Goal: Information Seeking & Learning: Learn about a topic

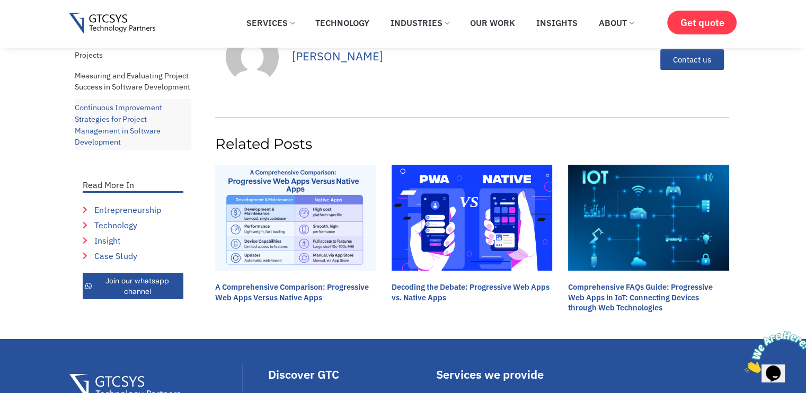
scroll to position [7582, 0]
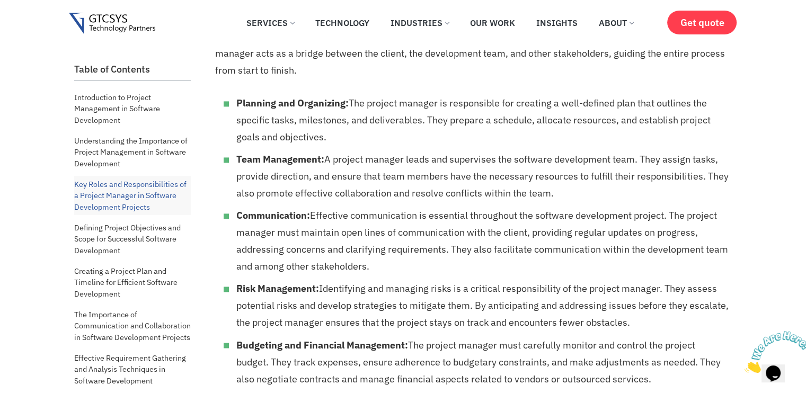
scroll to position [1485, 0]
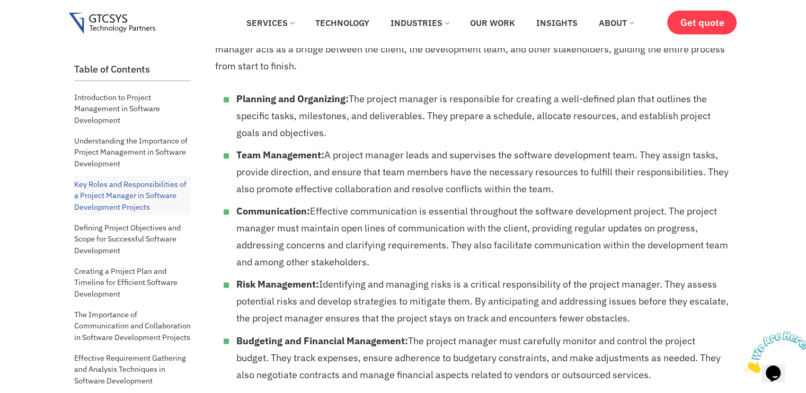
drag, startPoint x: 361, startPoint y: 95, endPoint x: 378, endPoint y: 133, distance: 40.8
click at [378, 133] on li "Planning and Organizing: The project manager is responsible for creating a well…" at bounding box center [482, 116] width 493 height 51
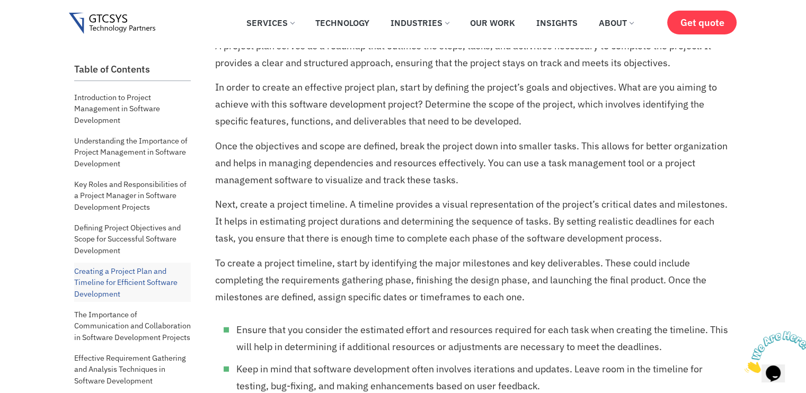
scroll to position [2921, 0]
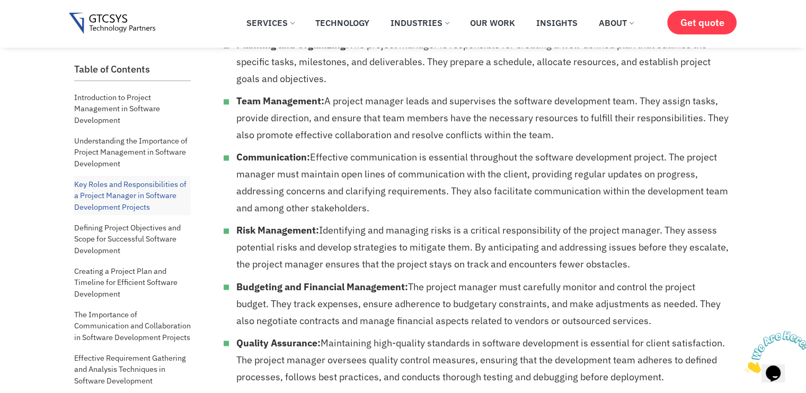
scroll to position [1485, 0]
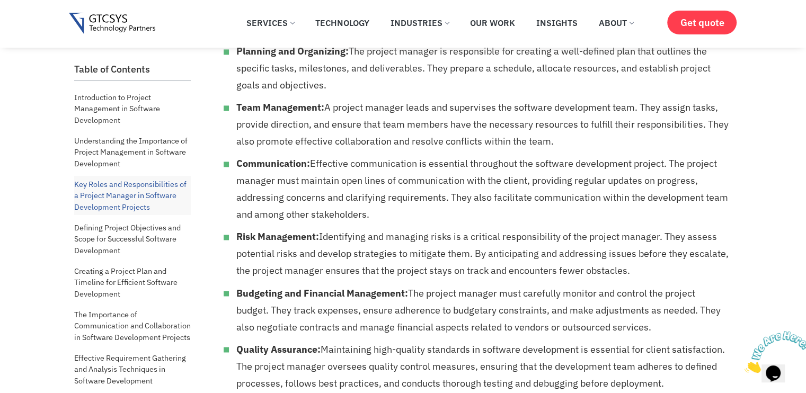
drag, startPoint x: 328, startPoint y: 109, endPoint x: 556, endPoint y: 145, distance: 230.2
click at [556, 145] on li "Team Management: A project manager leads and supervises the software developmen…" at bounding box center [482, 124] width 493 height 51
copy li "A project manager leads and supervises the software development team. They assi…"
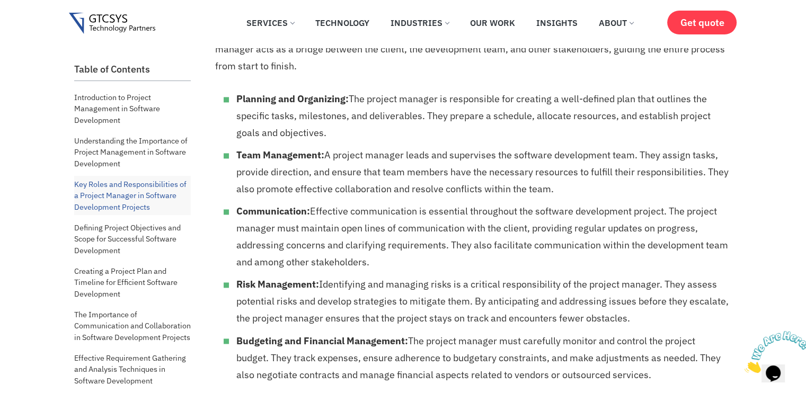
drag, startPoint x: 312, startPoint y: 214, endPoint x: 379, endPoint y: 267, distance: 85.7
click at [379, 267] on li "Communication: Effective communication is essential throughout the software dev…" at bounding box center [482, 237] width 493 height 68
copy li "Effective communication is essential throughout the software development projec…"
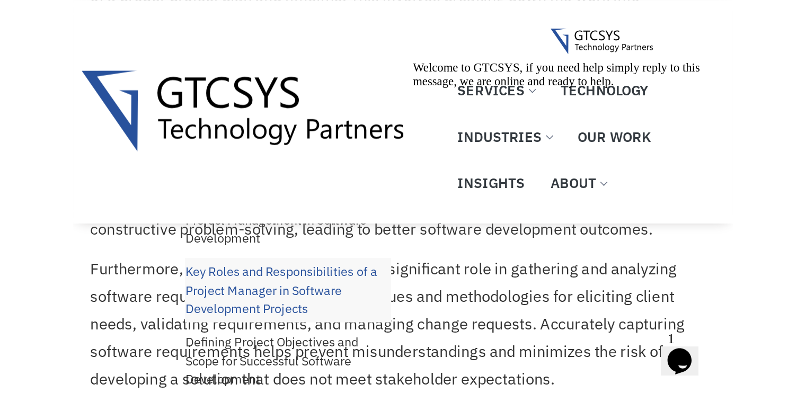
scroll to position [1623, 0]
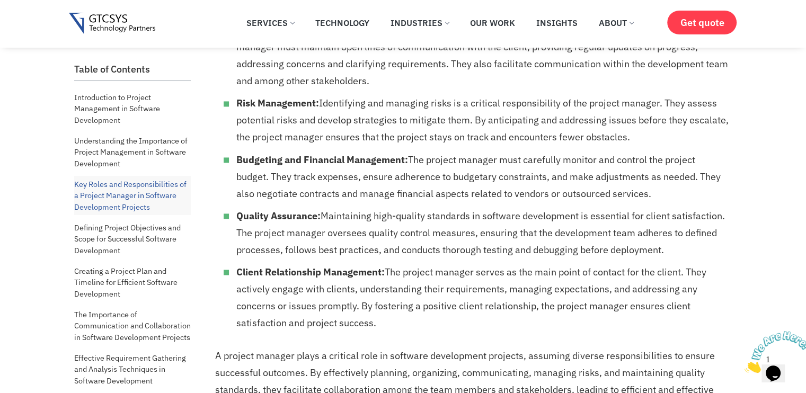
scroll to position [1623, 0]
